Goal: Task Accomplishment & Management: Complete application form

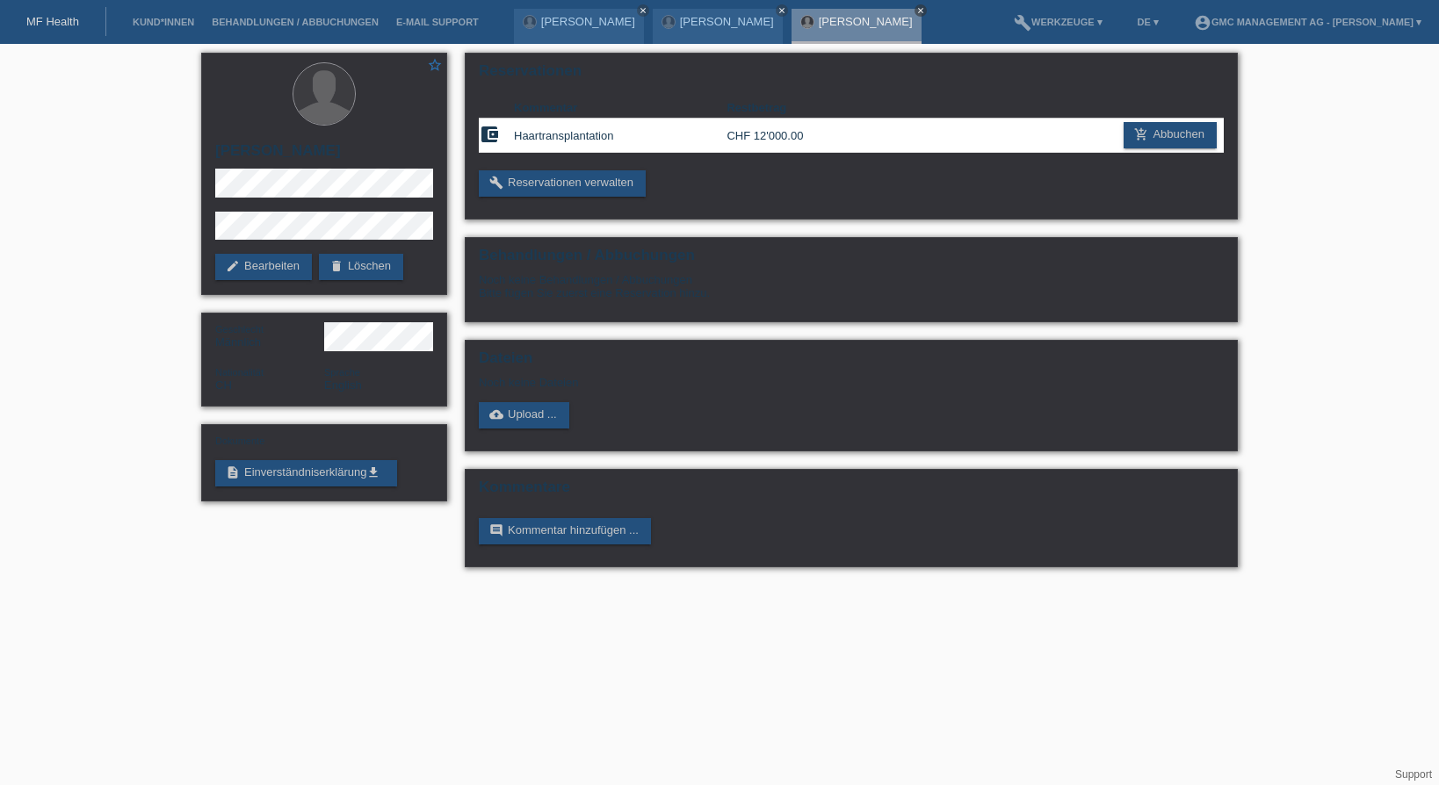
click at [916, 11] on icon "close" at bounding box center [920, 10] width 9 height 9
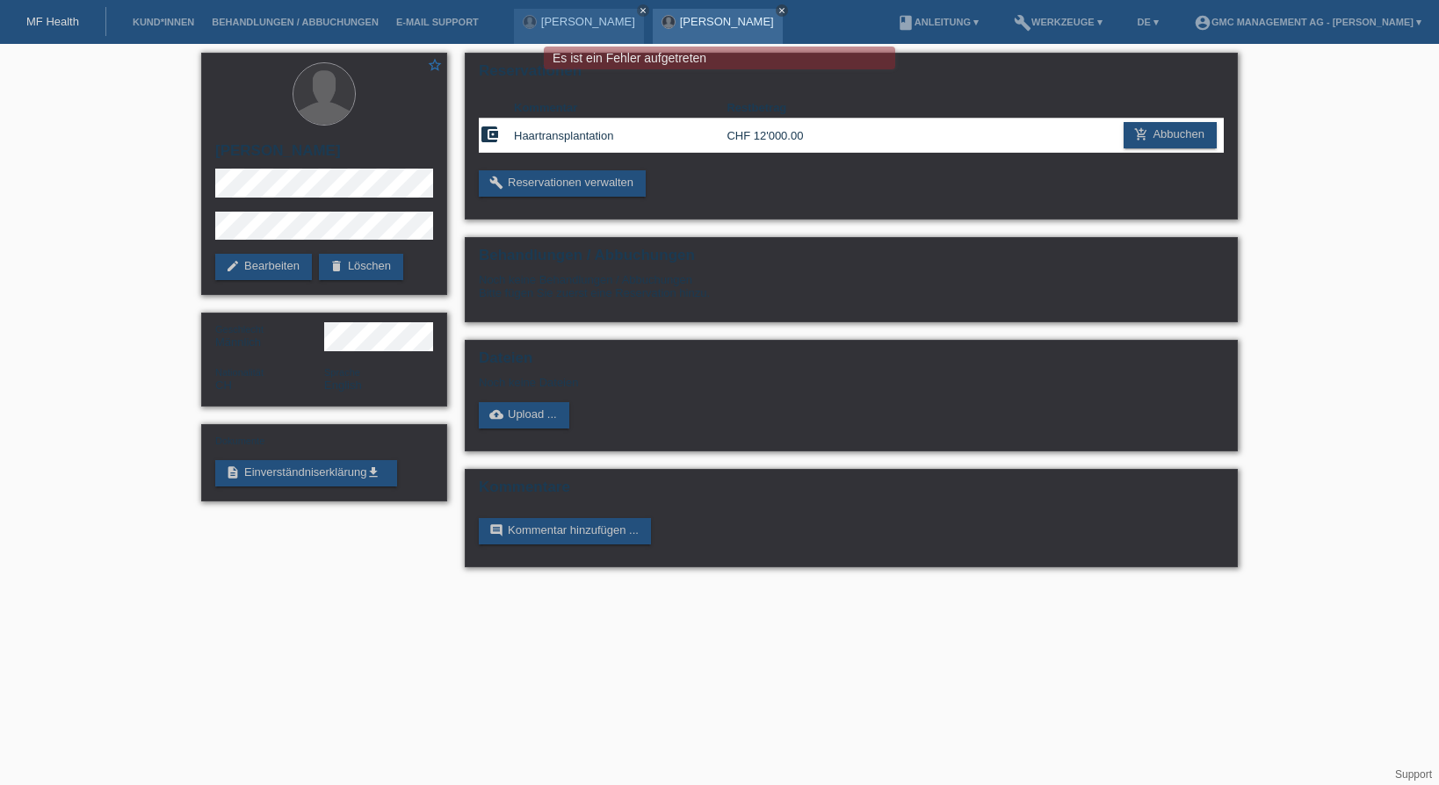
click at [778, 10] on icon "close" at bounding box center [782, 10] width 9 height 9
click at [648, 12] on icon "close" at bounding box center [643, 10] width 9 height 9
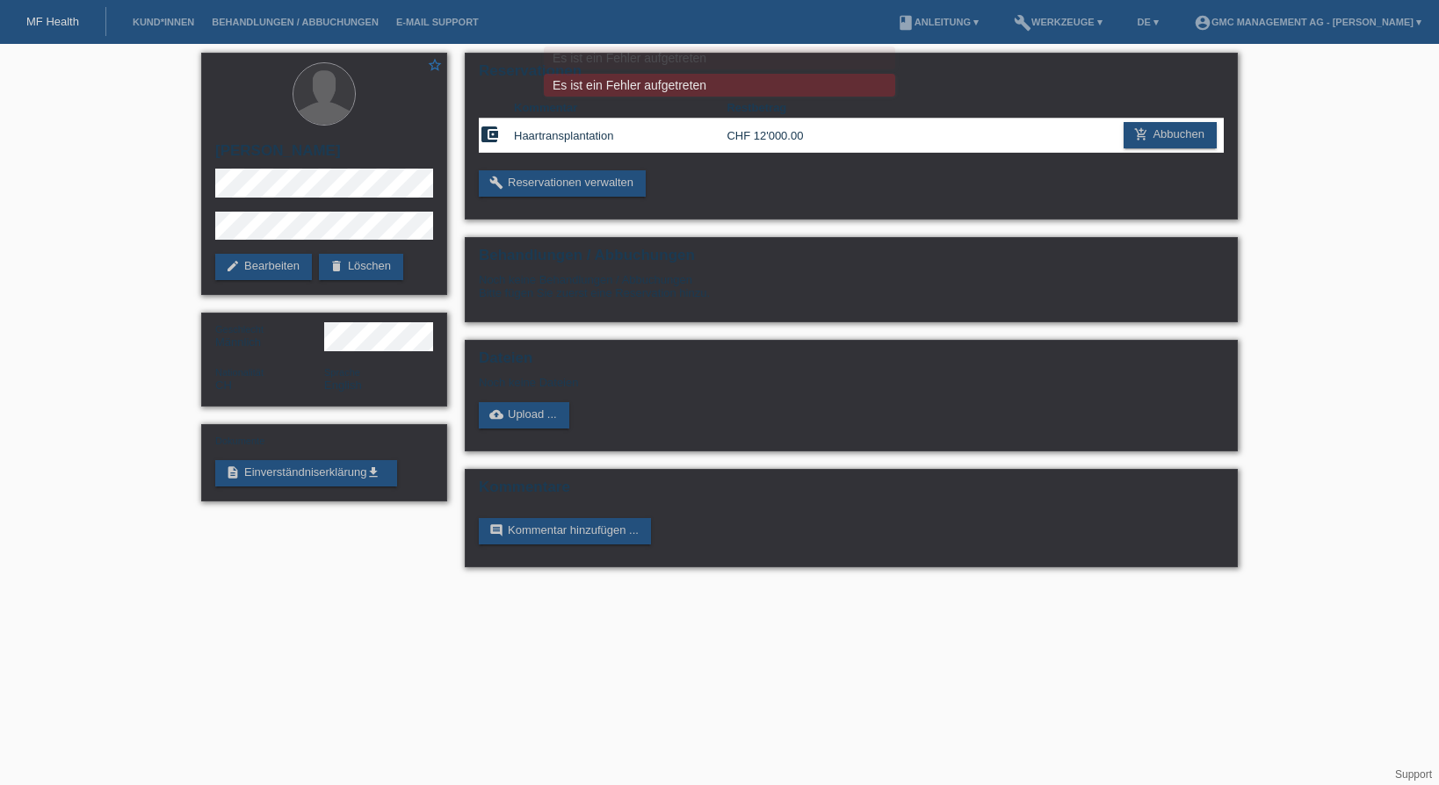
click at [174, 30] on li "Kund*innen" at bounding box center [163, 22] width 79 height 45
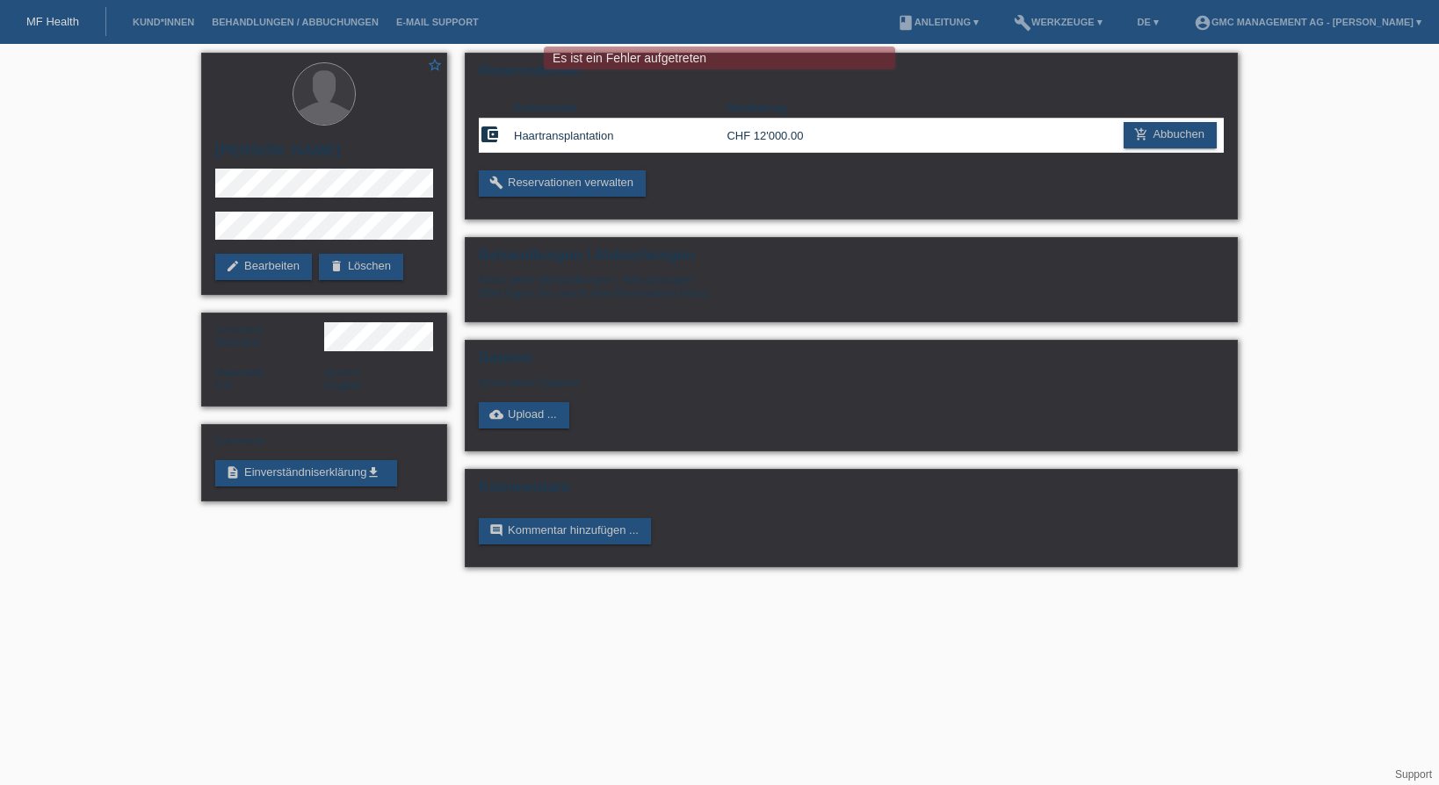
click at [68, 25] on link "MF Health" at bounding box center [52, 21] width 53 height 13
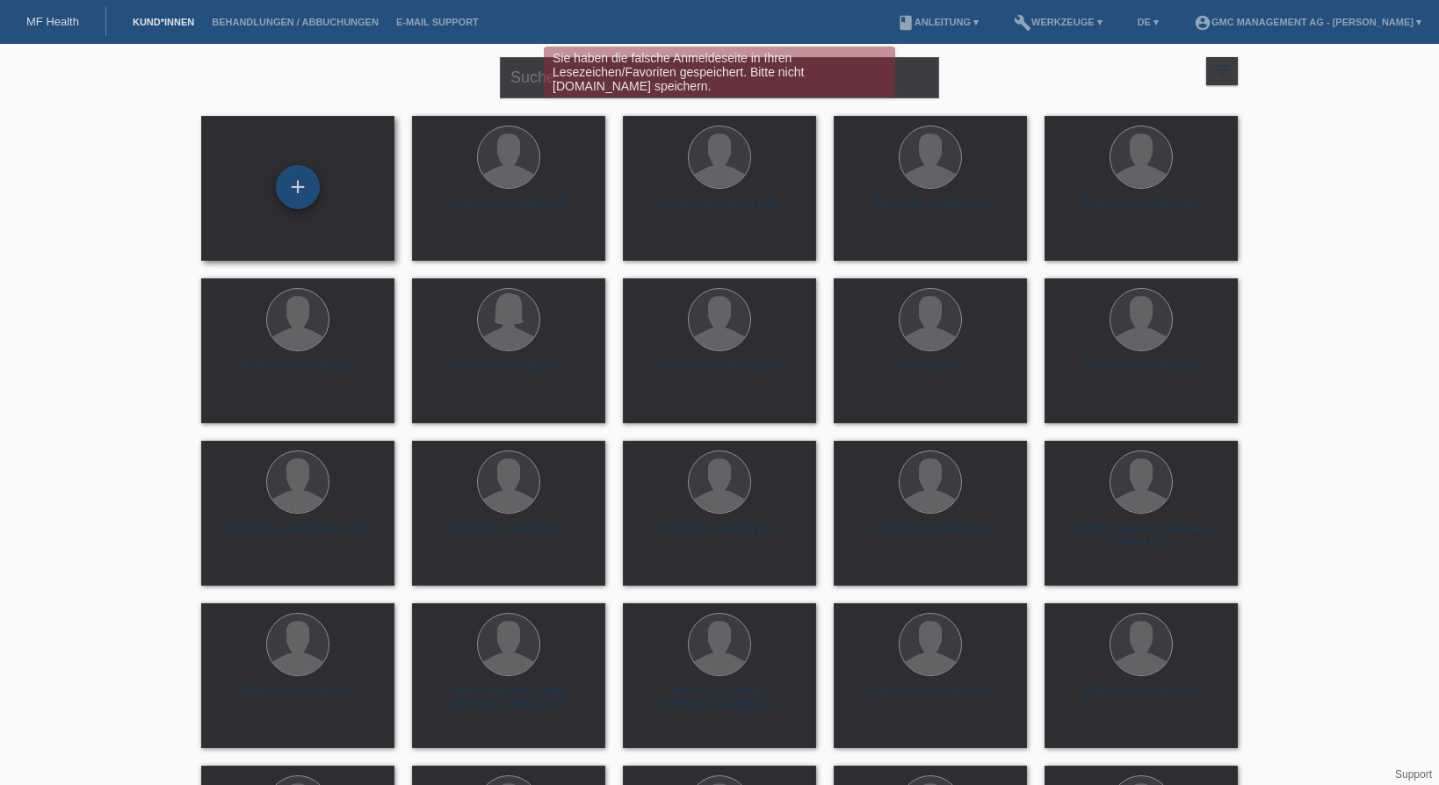
click at [297, 191] on div "+" at bounding box center [298, 187] width 44 height 44
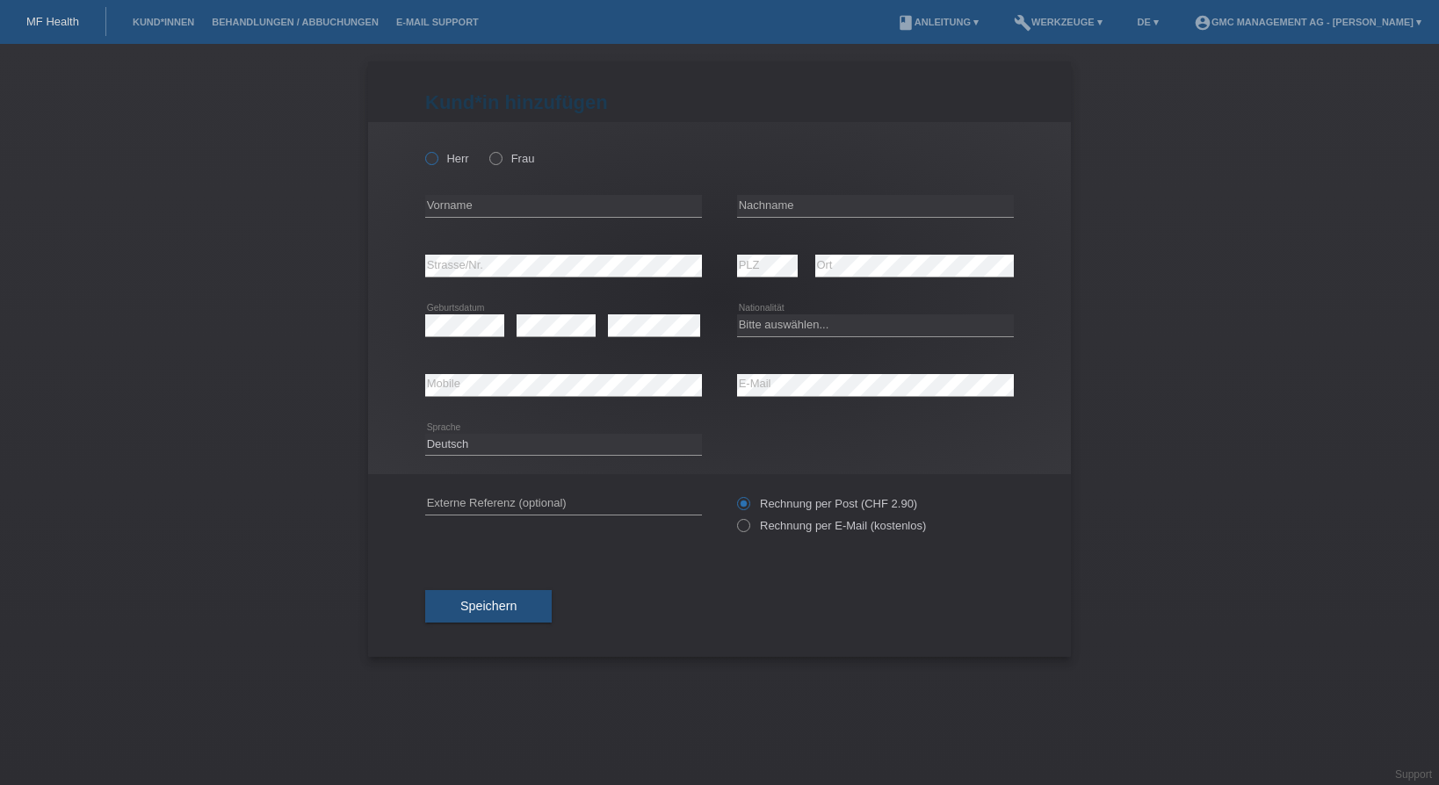
click at [423, 149] on icon at bounding box center [423, 149] width 0 height 0
click at [431, 158] on input "Herr" at bounding box center [430, 157] width 11 height 11
radio input "true"
click at [502, 210] on input "text" at bounding box center [563, 206] width 277 height 22
